Goal: Answer question/provide support: Share knowledge or assist other users

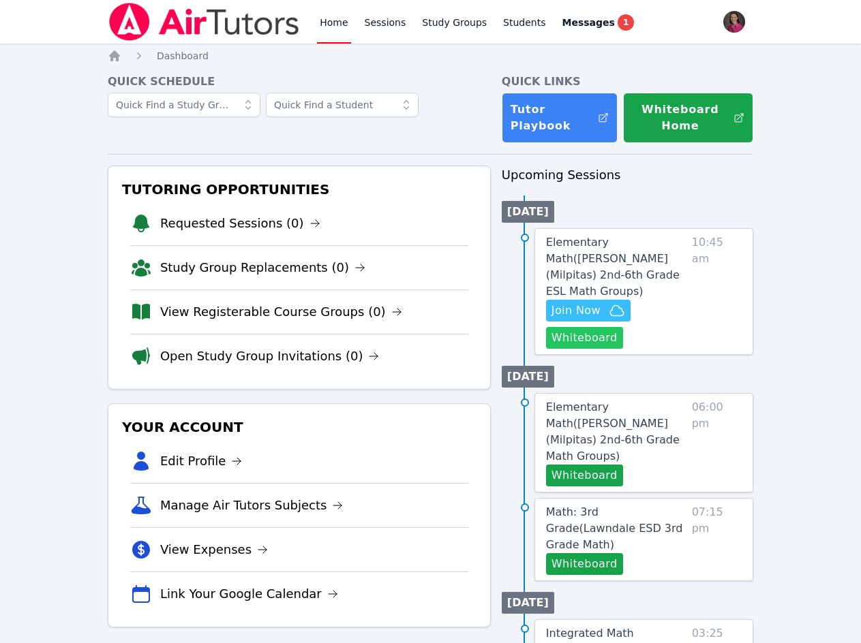
click at [581, 327] on button "Whiteboard" at bounding box center [584, 338] width 77 height 22
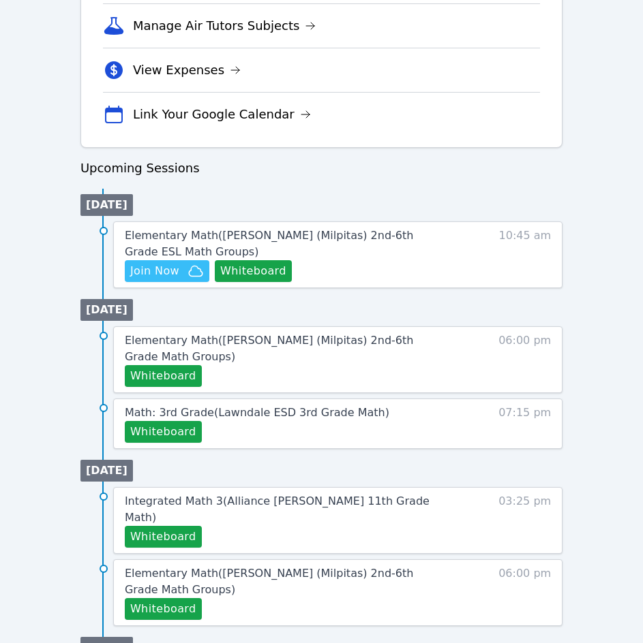
scroll to position [536, 0]
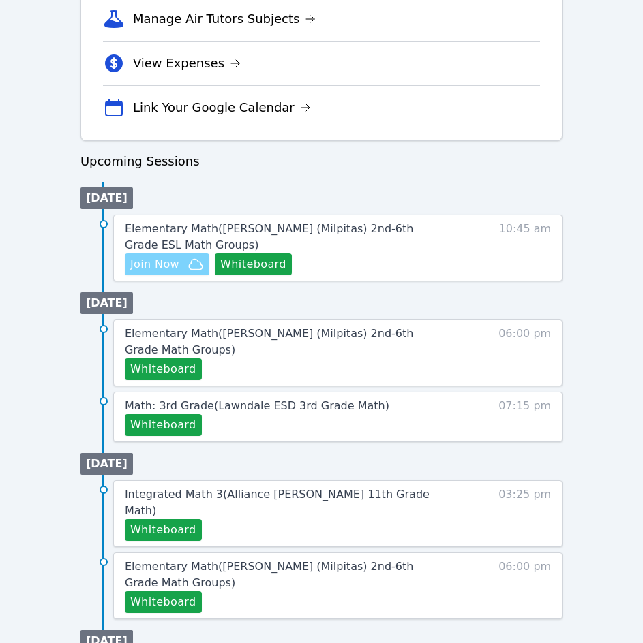
click at [151, 265] on span "Join Now" at bounding box center [154, 264] width 49 height 16
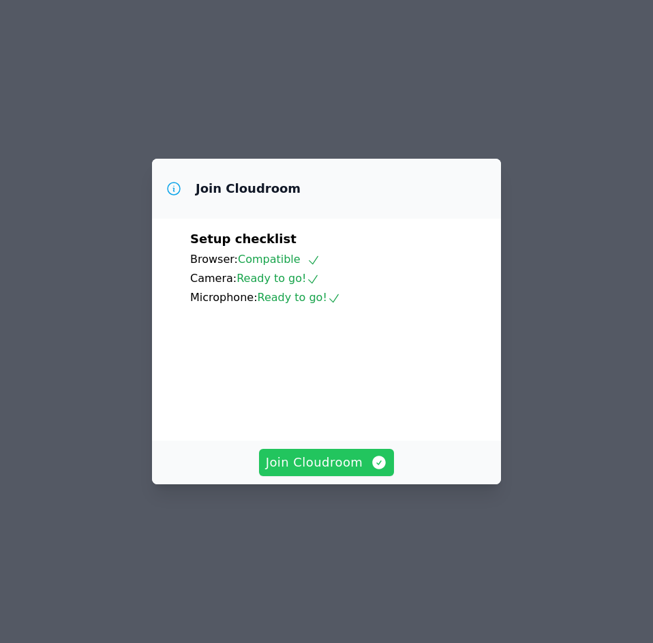
click at [345, 472] on span "Join Cloudroom" at bounding box center [327, 462] width 122 height 19
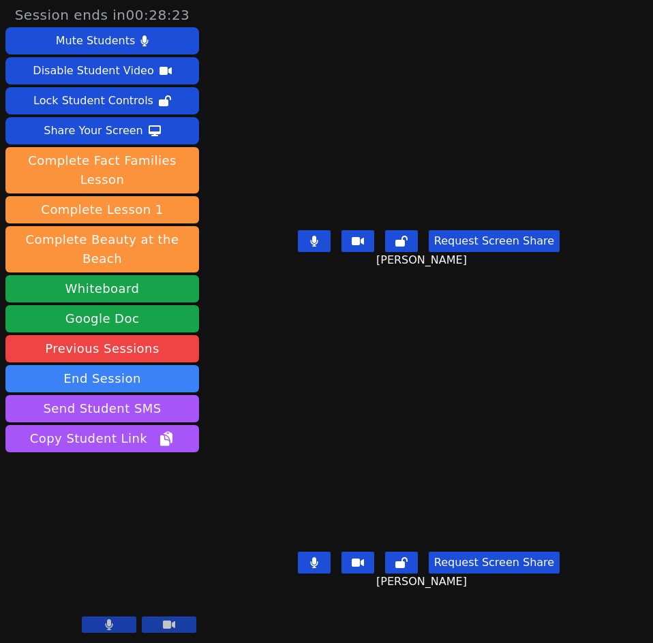
click at [319, 574] on button at bounding box center [314, 563] width 33 height 22
click at [315, 247] on icon at bounding box center [314, 241] width 8 height 11
click at [316, 574] on button at bounding box center [314, 563] width 33 height 22
click at [318, 247] on icon at bounding box center [314, 241] width 14 height 11
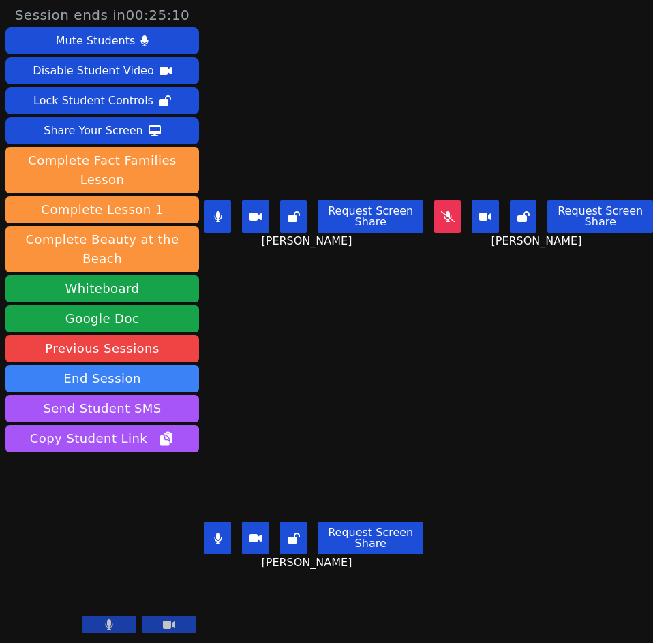
click at [213, 535] on button at bounding box center [217, 538] width 27 height 33
click at [448, 223] on button at bounding box center [447, 216] width 27 height 33
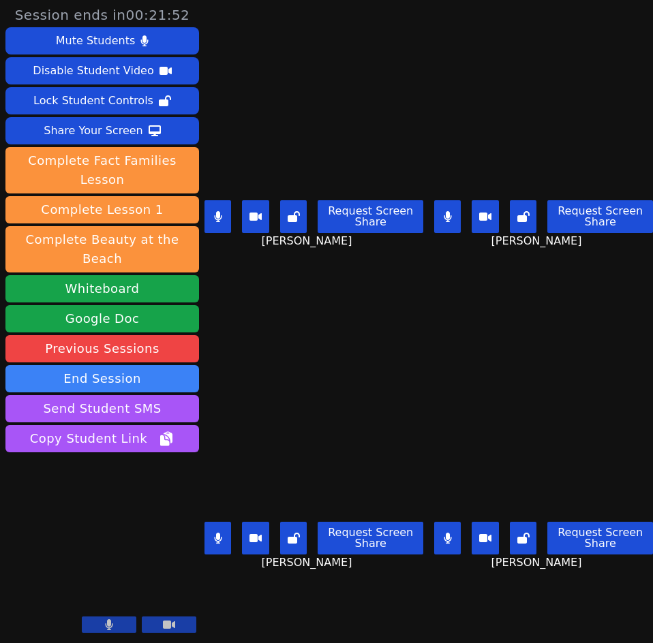
click at [220, 533] on icon at bounding box center [217, 538] width 7 height 11
click at [216, 200] on button at bounding box center [217, 216] width 27 height 33
click at [446, 211] on icon at bounding box center [448, 216] width 8 height 11
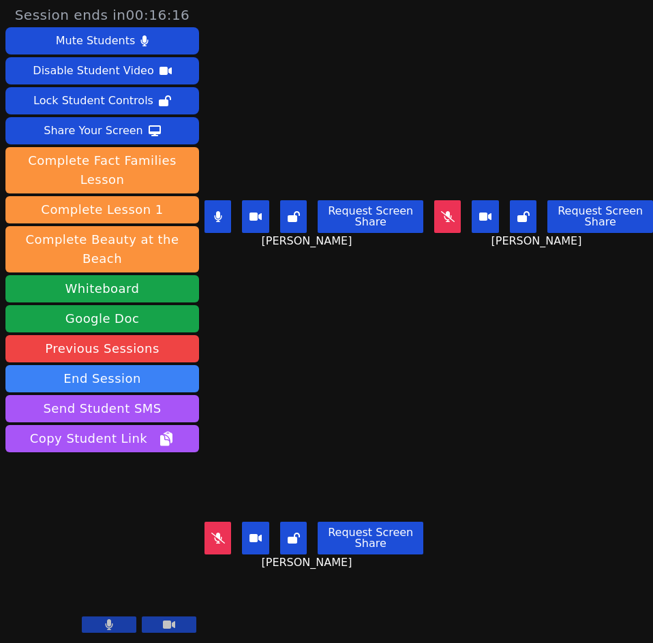
click at [222, 211] on icon at bounding box center [218, 216] width 8 height 11
click at [216, 195] on div "Request Screen Share Isabella Hernandez" at bounding box center [313, 222] width 219 height 55
click at [216, 220] on button at bounding box center [217, 216] width 27 height 33
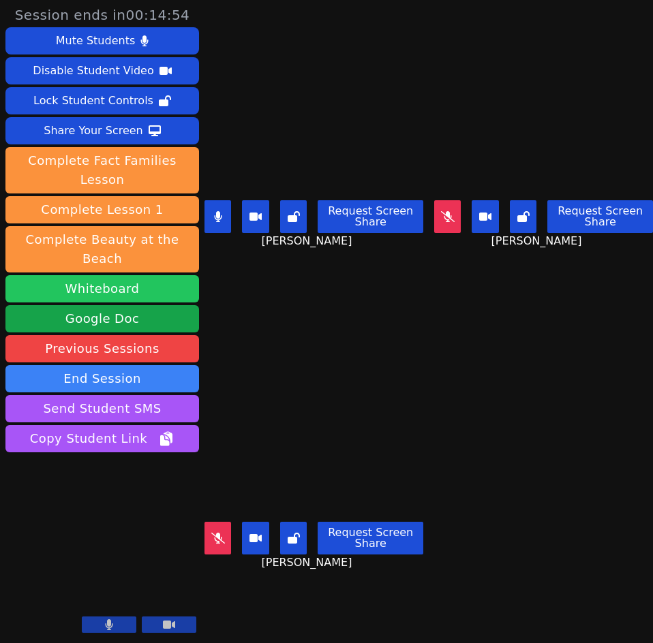
click at [159, 275] on button "Whiteboard" at bounding box center [102, 288] width 194 height 27
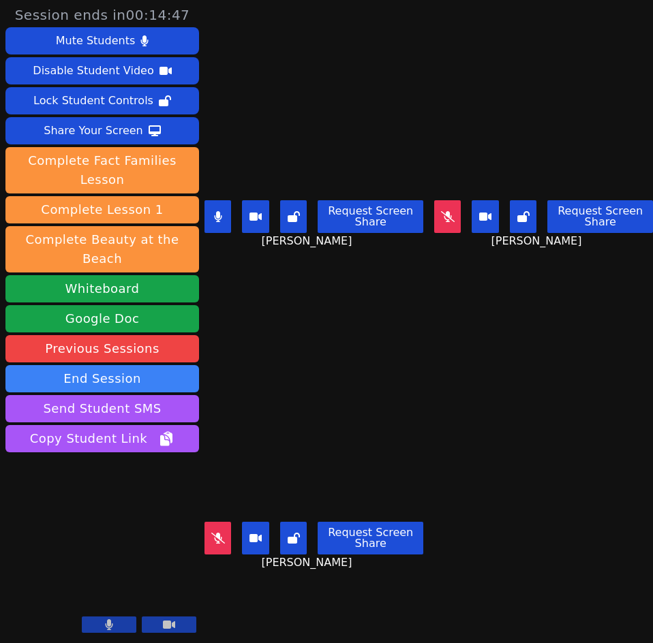
click at [222, 211] on icon at bounding box center [218, 216] width 8 height 11
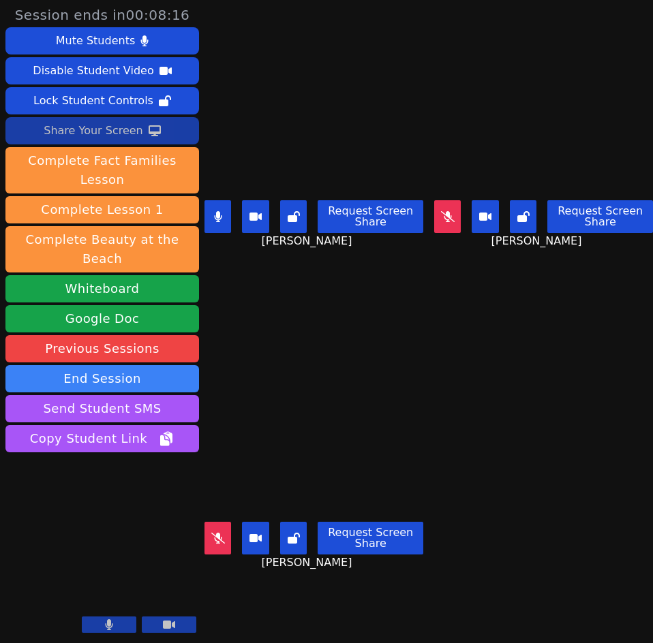
click at [103, 125] on div "Share Your Screen" at bounding box center [93, 131] width 99 height 22
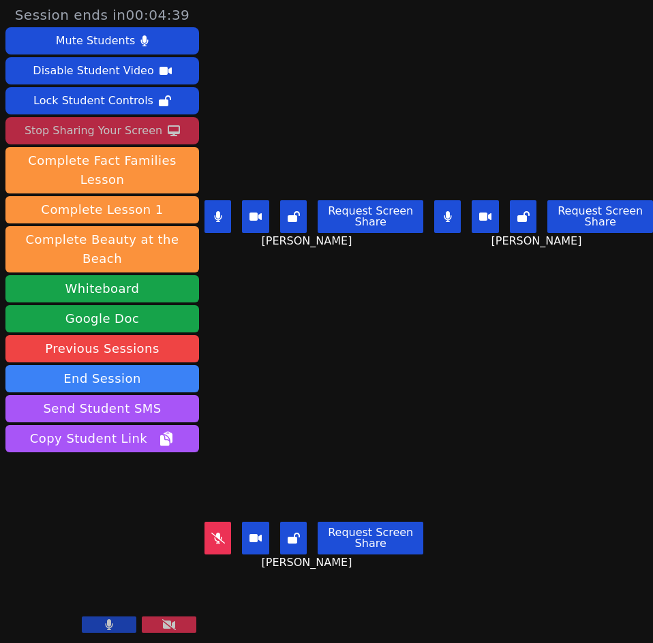
click at [444, 211] on icon at bounding box center [447, 216] width 7 height 11
click at [221, 201] on button at bounding box center [217, 216] width 27 height 33
click at [221, 215] on icon at bounding box center [218, 216] width 8 height 11
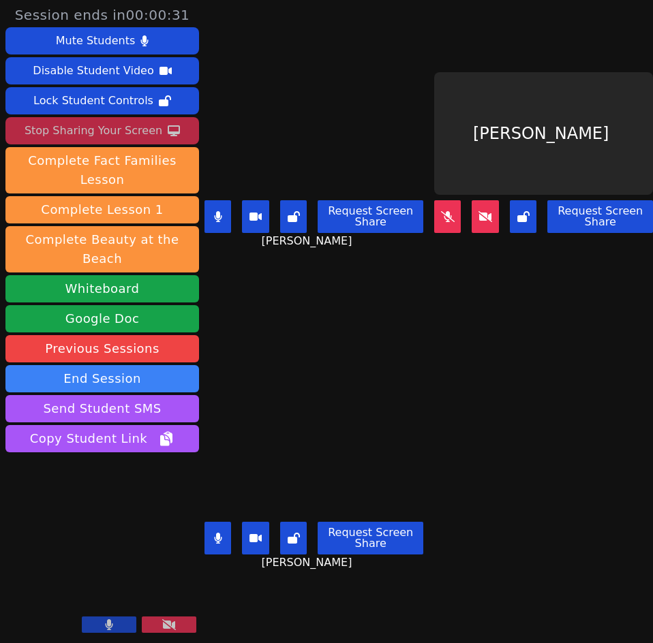
click at [221, 215] on icon at bounding box center [218, 216] width 8 height 11
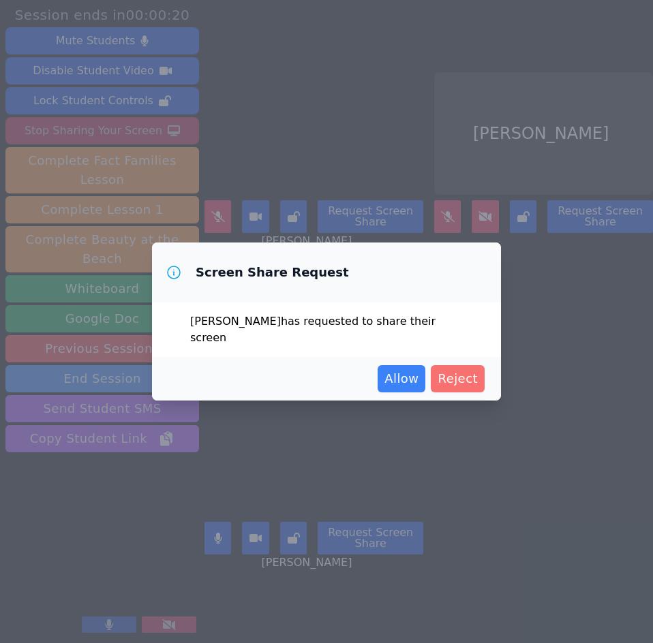
click at [450, 387] on span "Reject" at bounding box center [457, 378] width 40 height 19
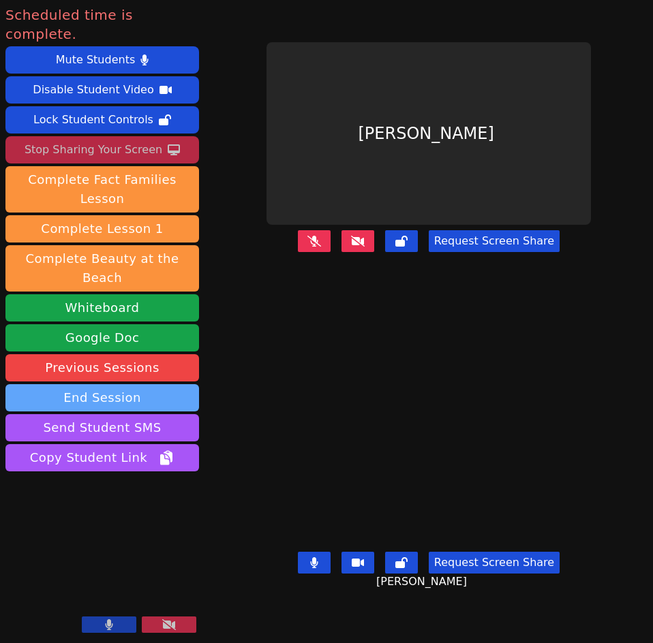
click at [127, 384] on button "End Session" at bounding box center [102, 397] width 194 height 27
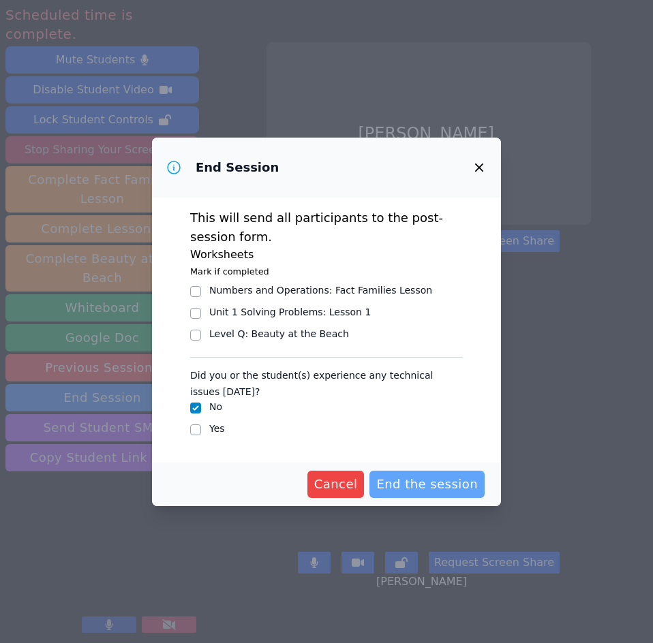
click at [415, 484] on span "End the session" at bounding box center [427, 484] width 102 height 19
